Goal: Task Accomplishment & Management: Use online tool/utility

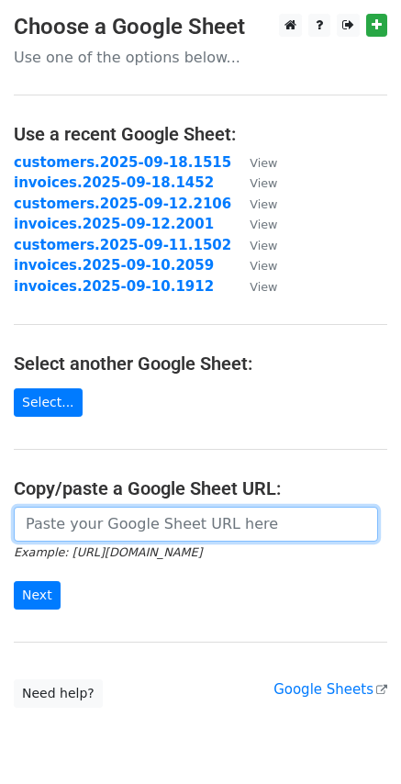
paste input "[URL][DOMAIN_NAME]"
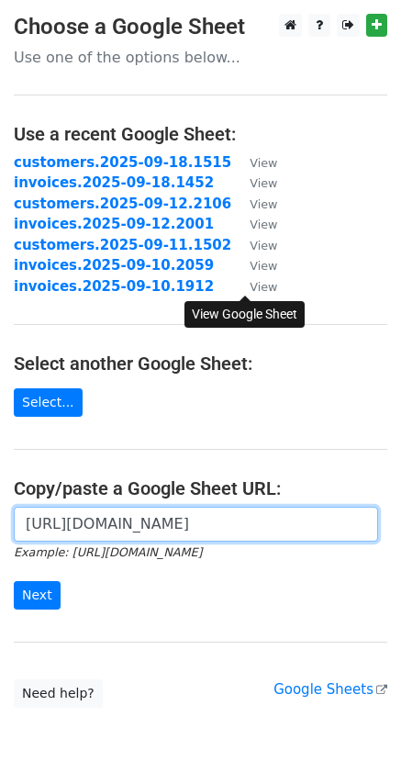
scroll to position [0, 547]
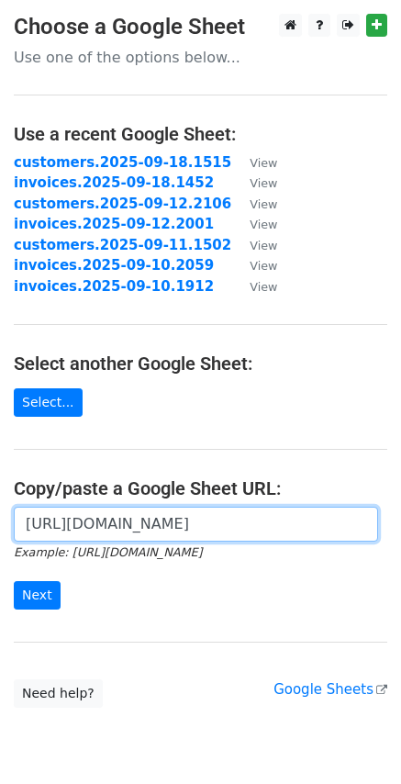
type input "[URL][DOMAIN_NAME]"
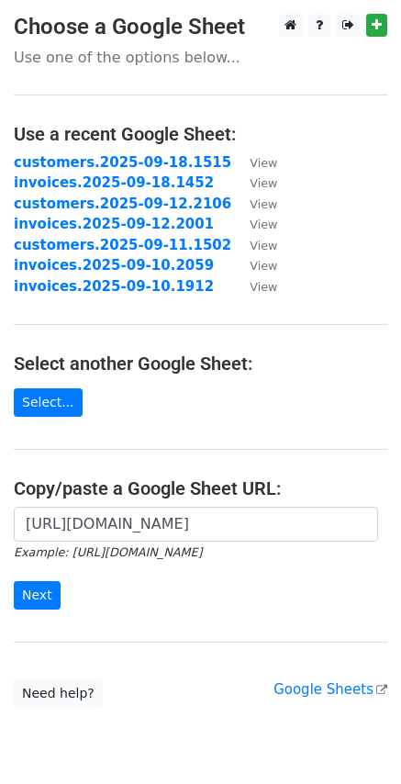
scroll to position [0, 0]
click at [39, 596] on input "Next" at bounding box center [37, 595] width 47 height 28
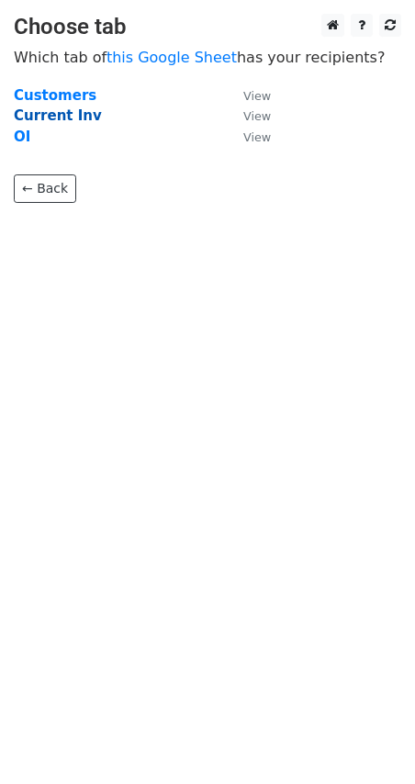
click at [32, 111] on strong "Current Inv" at bounding box center [58, 115] width 88 height 17
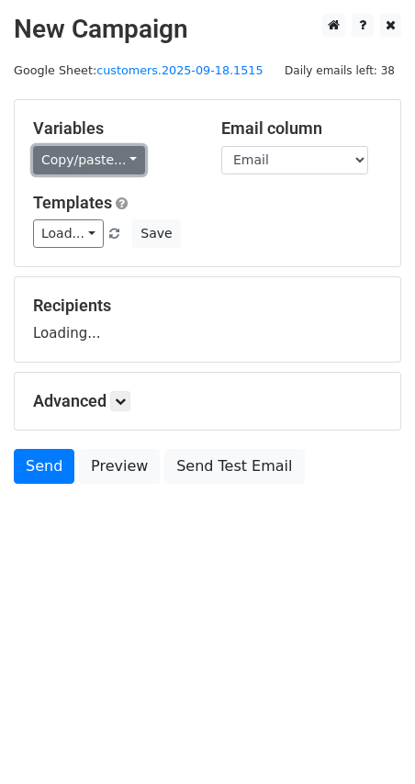
click at [125, 161] on link "Copy/paste..." at bounding box center [89, 160] width 112 height 28
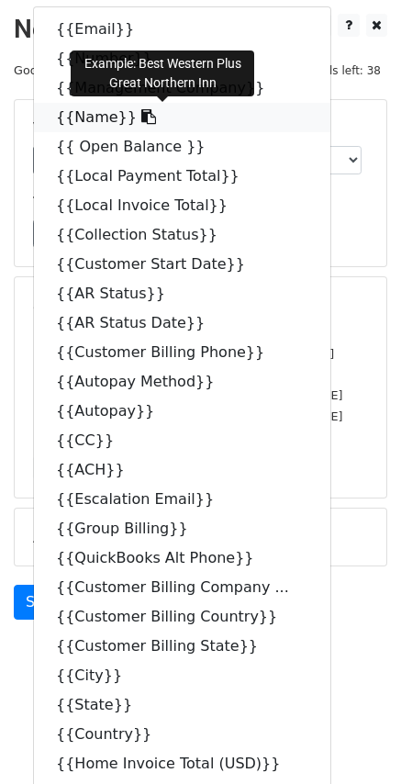
click at [141, 117] on icon at bounding box center [148, 116] width 15 height 15
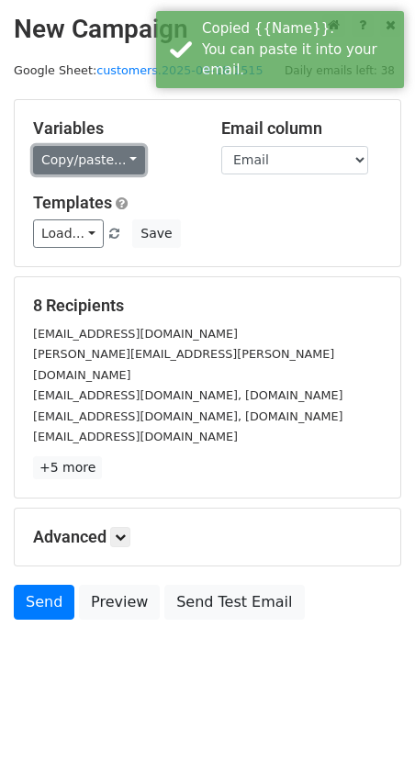
click at [116, 155] on link "Copy/paste..." at bounding box center [89, 160] width 112 height 28
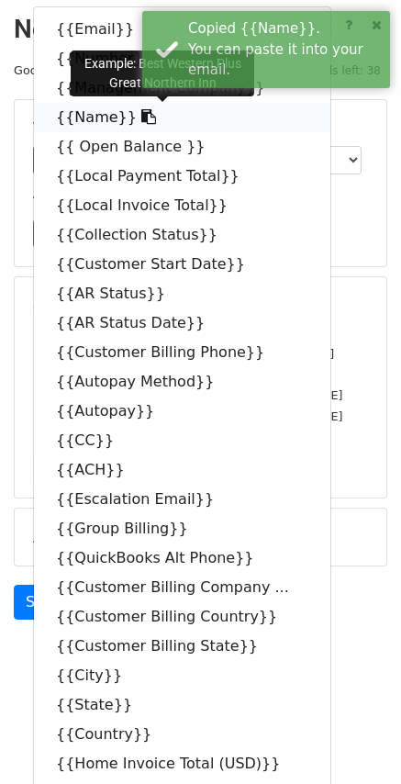
click at [141, 117] on icon at bounding box center [148, 116] width 15 height 15
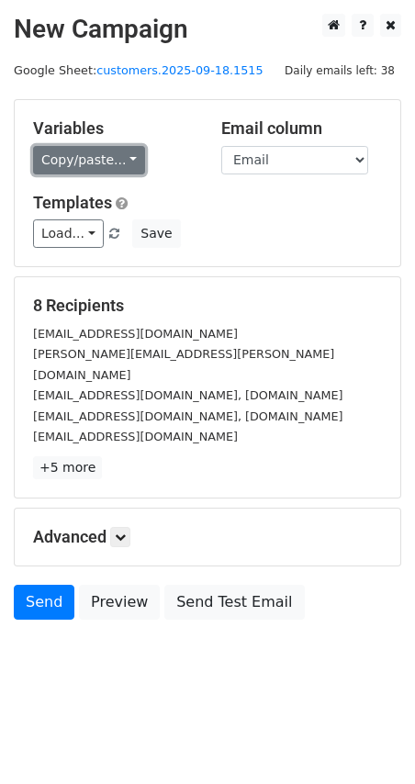
click at [127, 154] on link "Copy/paste..." at bounding box center [89, 160] width 112 height 28
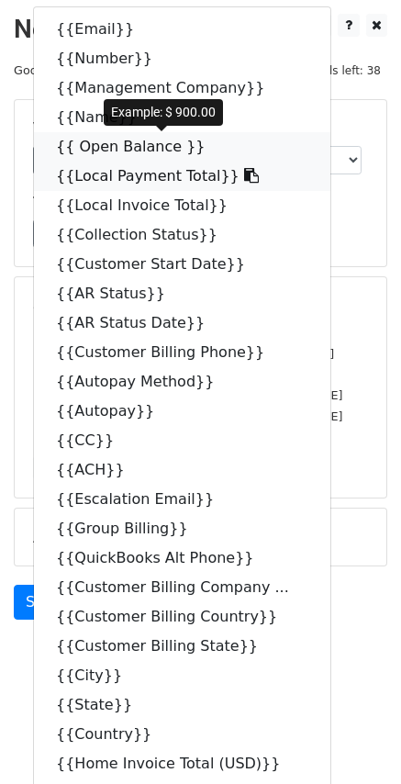
click at [210, 152] on icon at bounding box center [217, 146] width 15 height 15
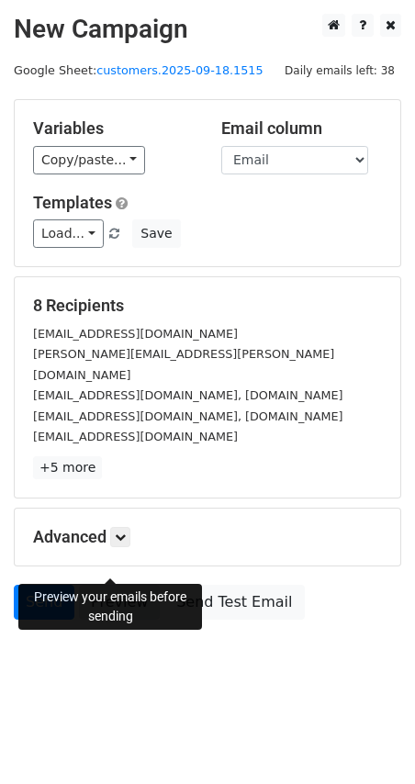
click at [94, 585] on link "Preview" at bounding box center [119, 602] width 81 height 35
click at [120, 527] on link at bounding box center [120, 537] width 20 height 20
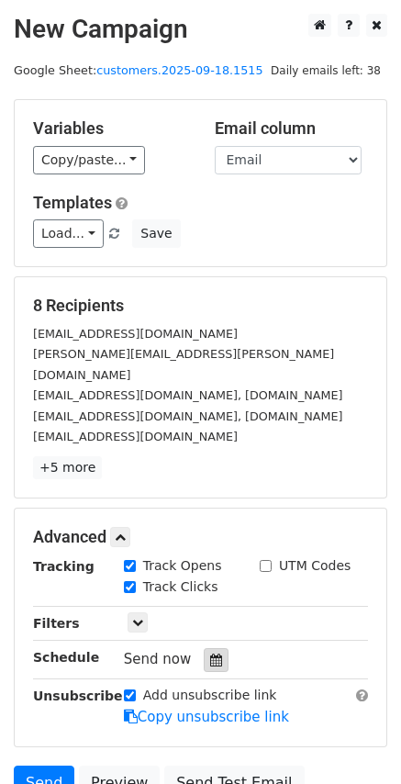
click at [210, 653] on icon at bounding box center [216, 659] width 12 height 13
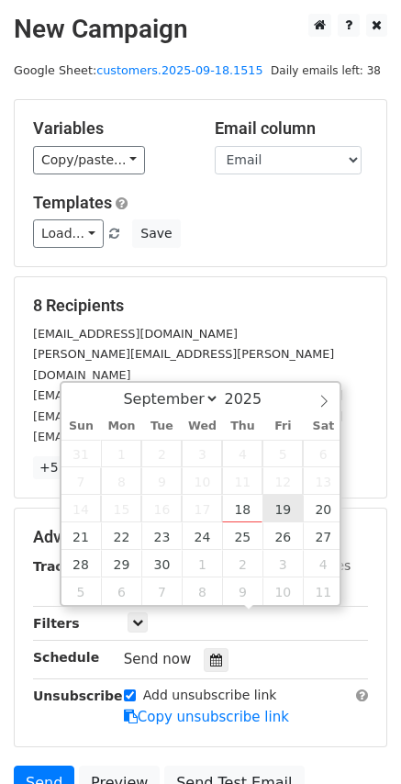
type input "2025-09-19 12:00"
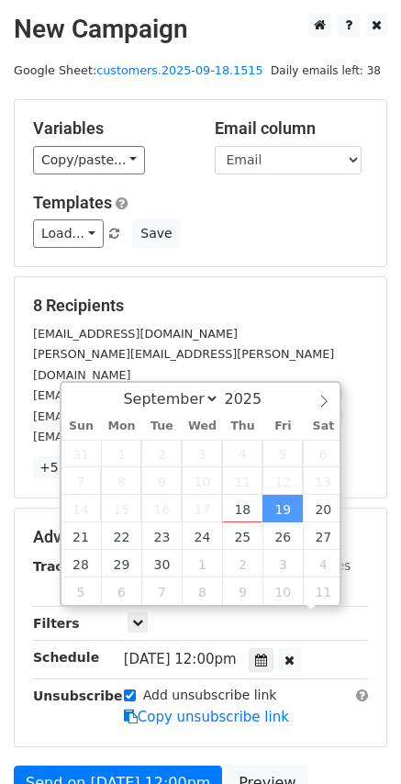
scroll to position [1, 0]
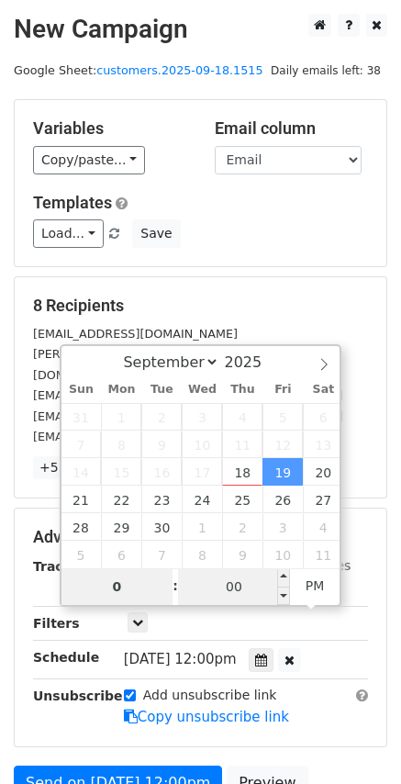
type input "08"
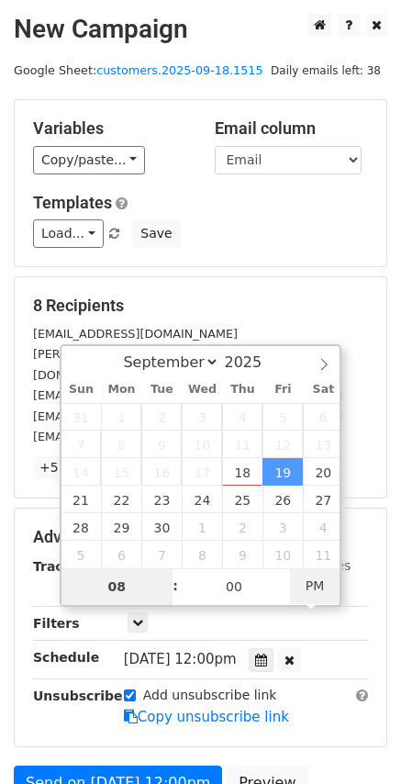
type input "2025-09-19 08:00"
click at [328, 590] on span "PM" at bounding box center [315, 585] width 50 height 37
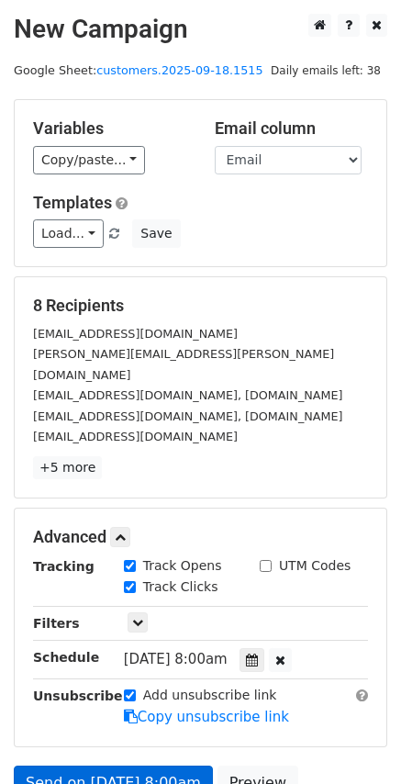
click at [144, 685] on label "Add unsubscribe link" at bounding box center [210, 694] width 134 height 19
click at [136, 689] on input "Add unsubscribe link" at bounding box center [130, 695] width 12 height 12
checkbox input "false"
click at [111, 765] on link "Send on Sep 19 at 8:00am" at bounding box center [113, 782] width 199 height 35
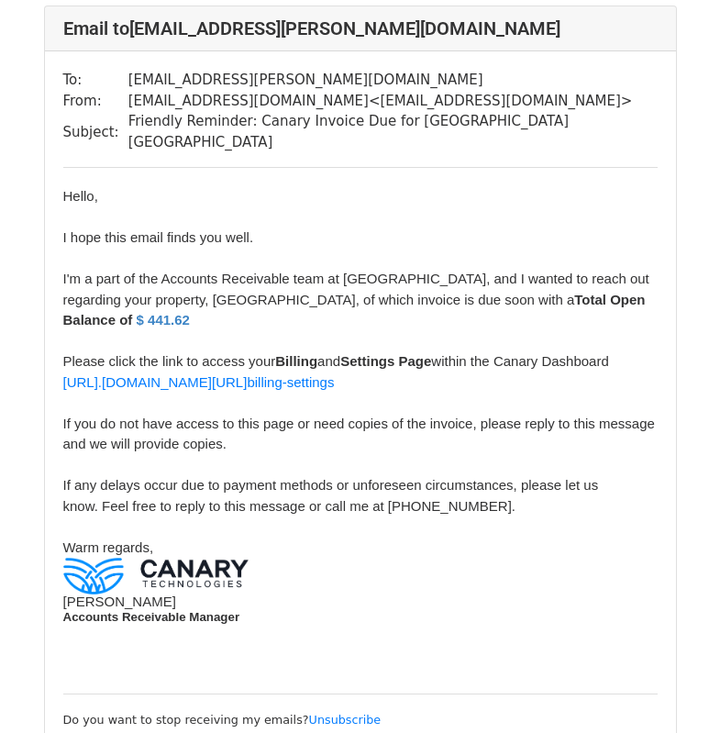
scroll to position [790, 0]
